Goal: Transaction & Acquisition: Book appointment/travel/reservation

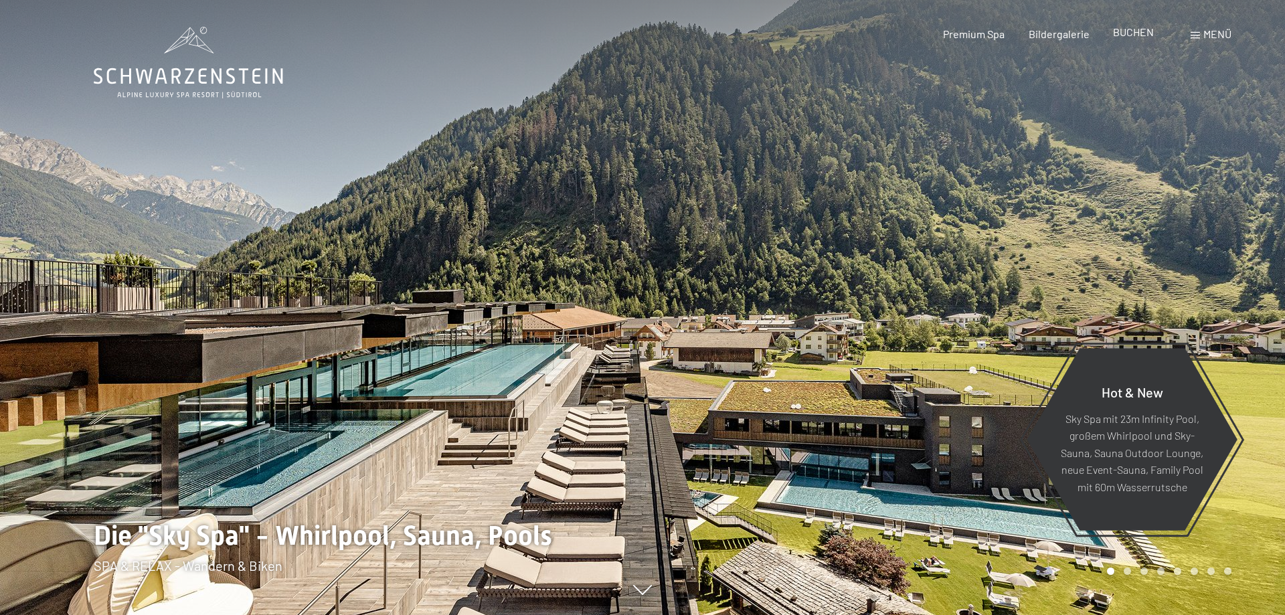
click at [1135, 29] on span "BUCHEN" at bounding box center [1133, 31] width 41 height 13
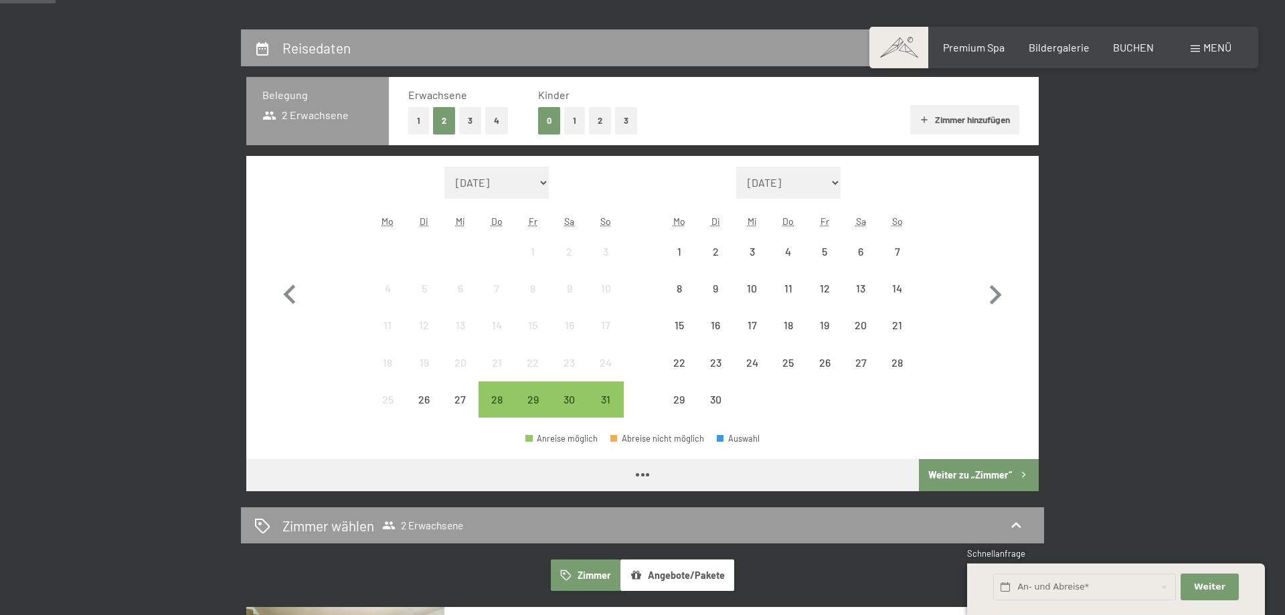
scroll to position [341, 0]
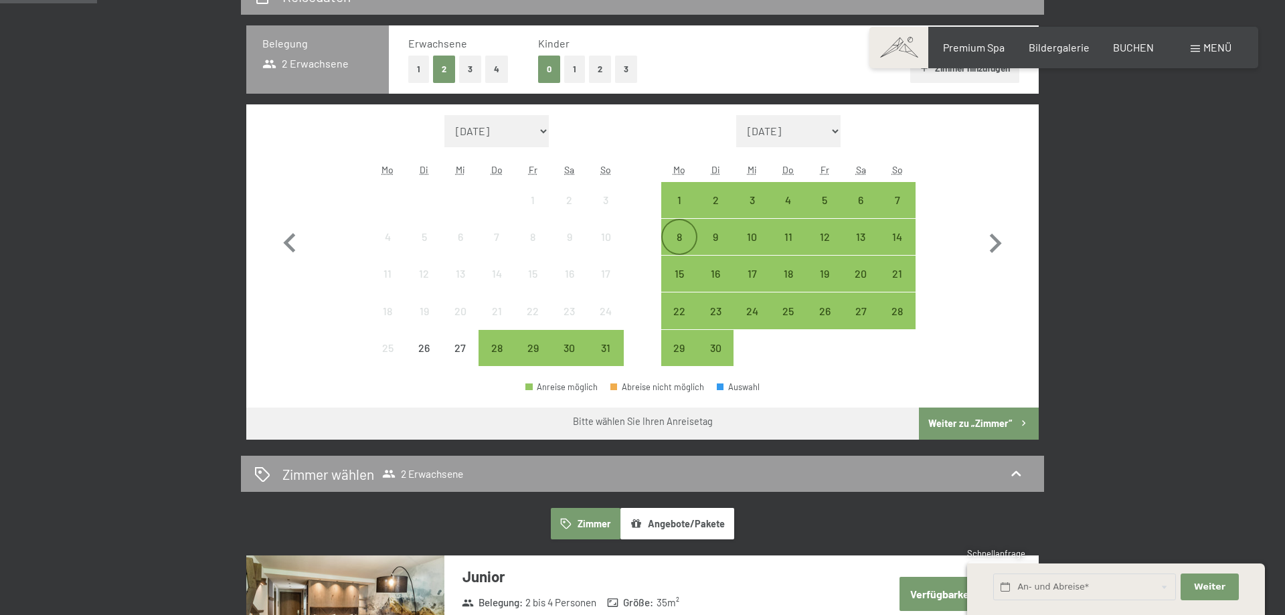
click at [676, 236] on div "8" at bounding box center [679, 248] width 33 height 33
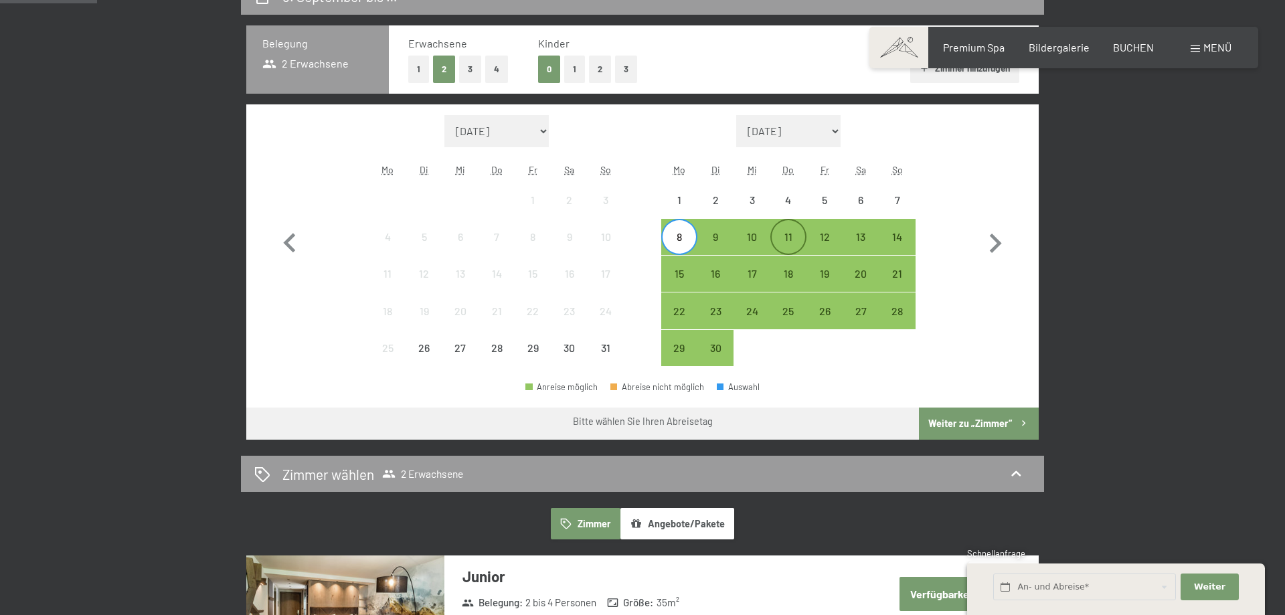
click at [787, 237] on div "11" at bounding box center [788, 248] width 33 height 33
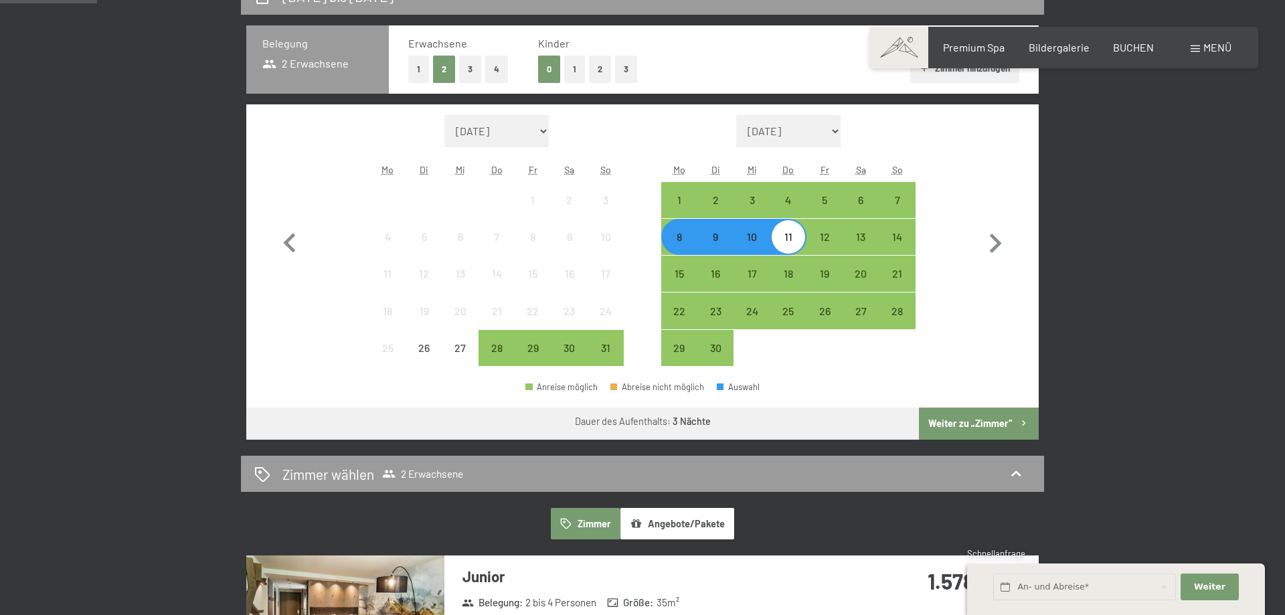
click at [966, 431] on button "Weiter zu „Zimmer“" at bounding box center [979, 424] width 120 height 32
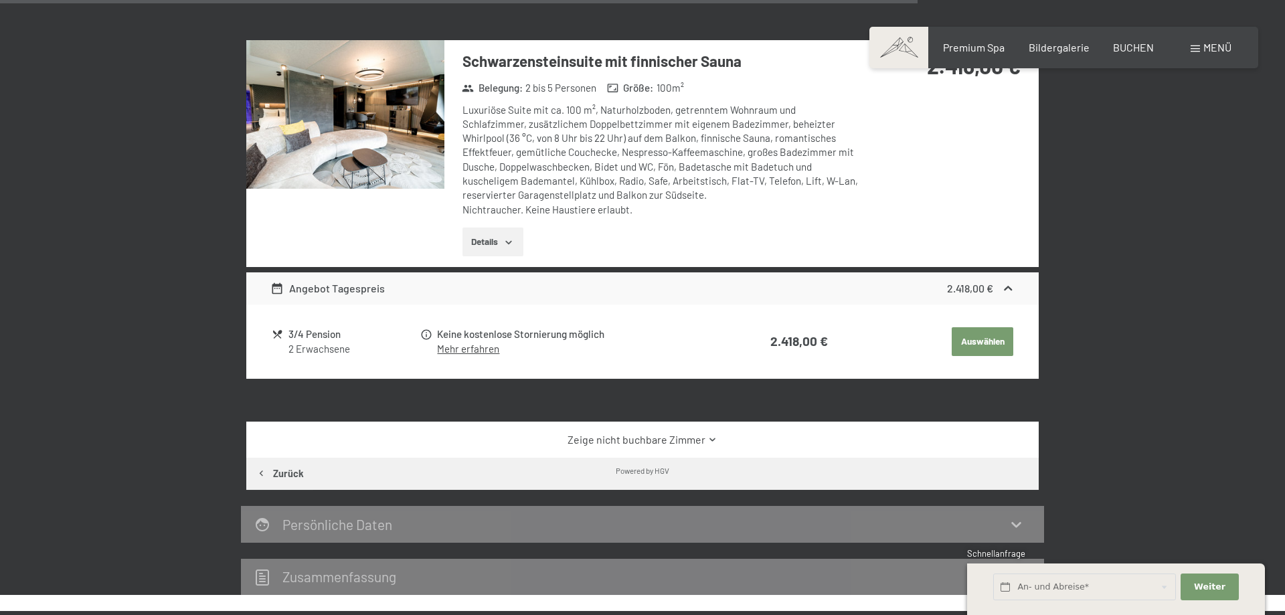
scroll to position [2504, 0]
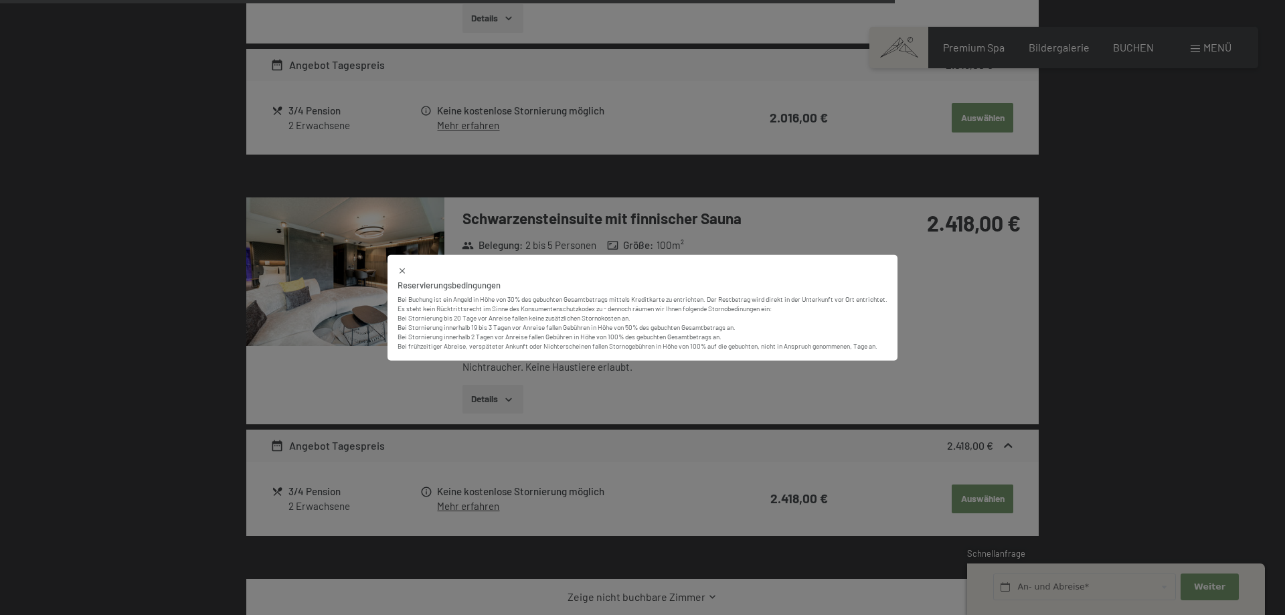
click at [401, 272] on icon at bounding box center [402, 270] width 5 height 5
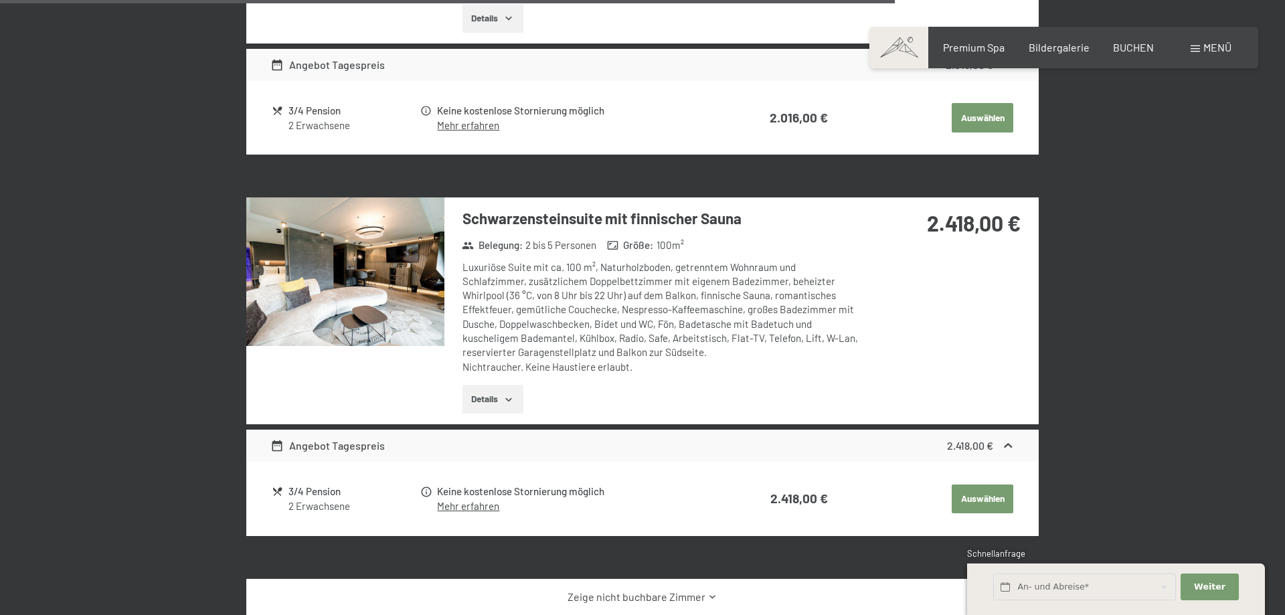
click at [514, 394] on icon "button" at bounding box center [508, 399] width 11 height 11
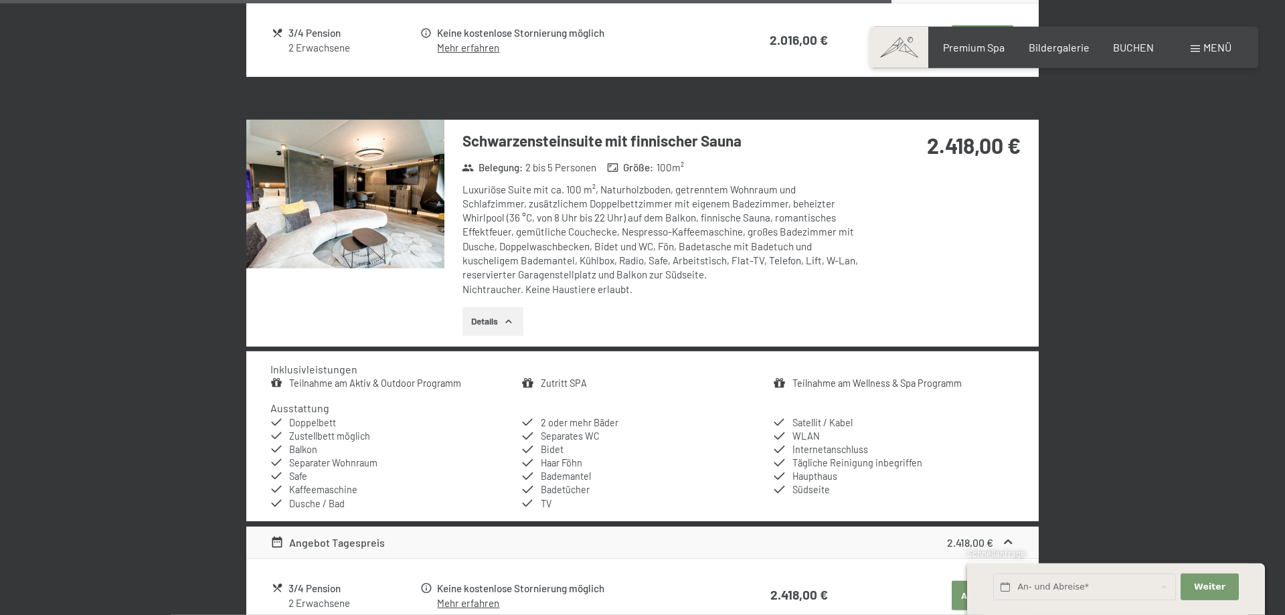
scroll to position [2618, 0]
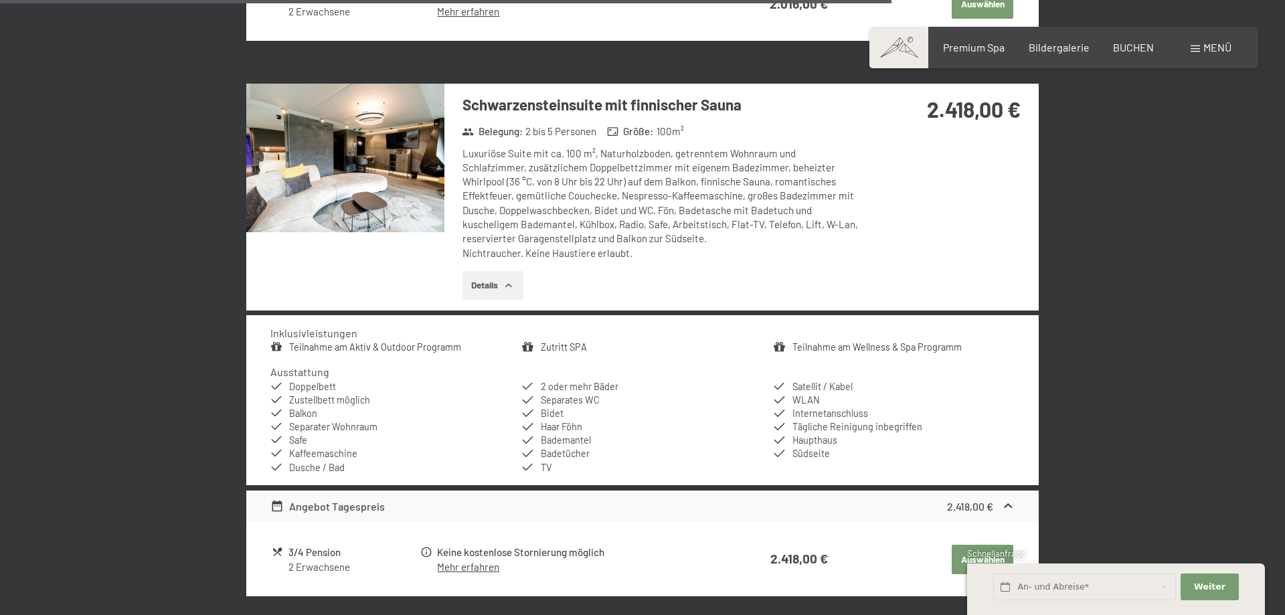
click at [479, 271] on button "Details" at bounding box center [493, 285] width 61 height 29
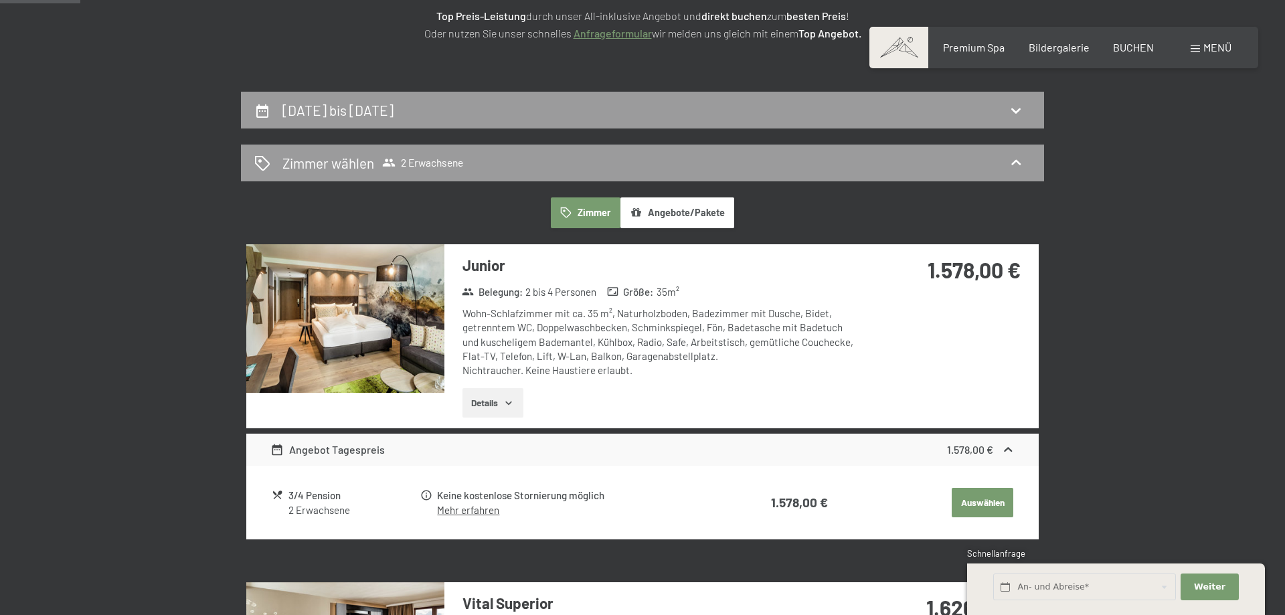
scroll to position [0, 0]
